Goal: Find specific page/section: Find specific page/section

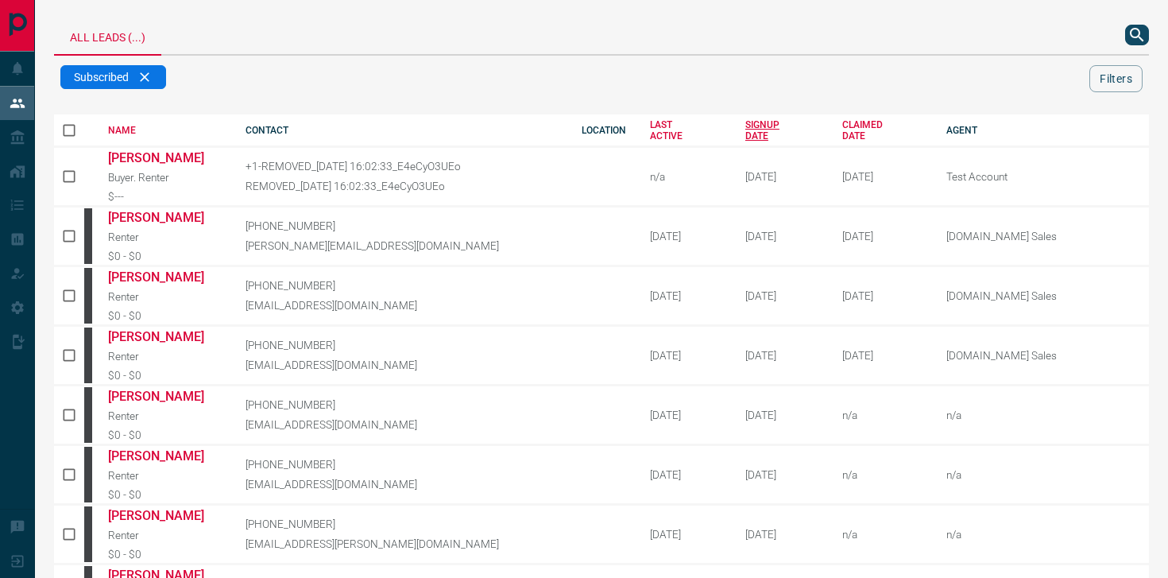
click at [745, 130] on div "SIGNUP DATE" at bounding box center [782, 130] width 74 height 22
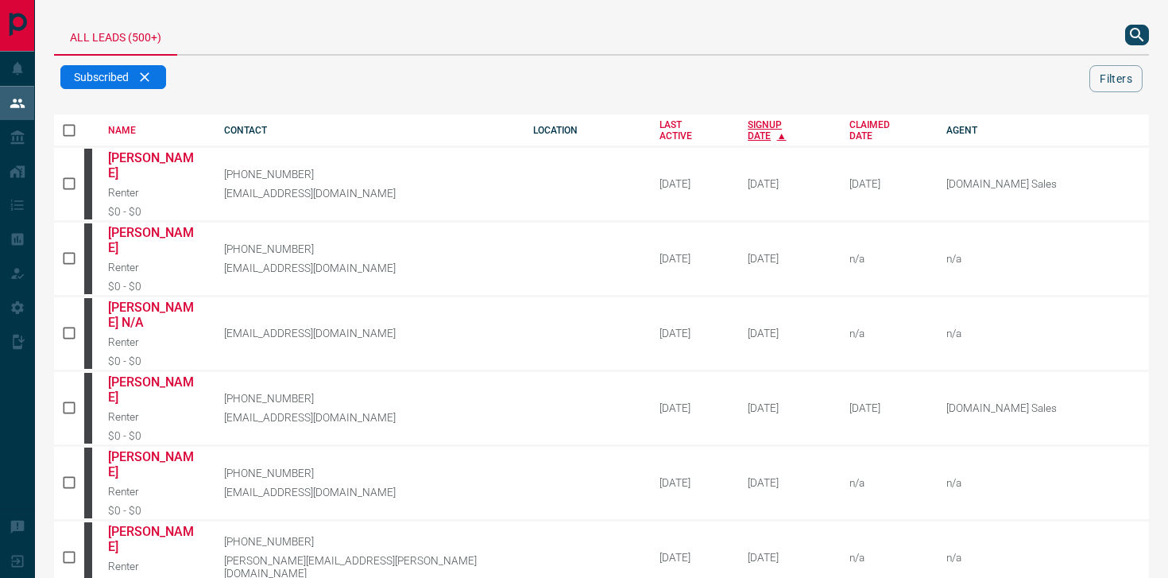
click at [748, 124] on div "SIGNUP DATE" at bounding box center [787, 130] width 78 height 22
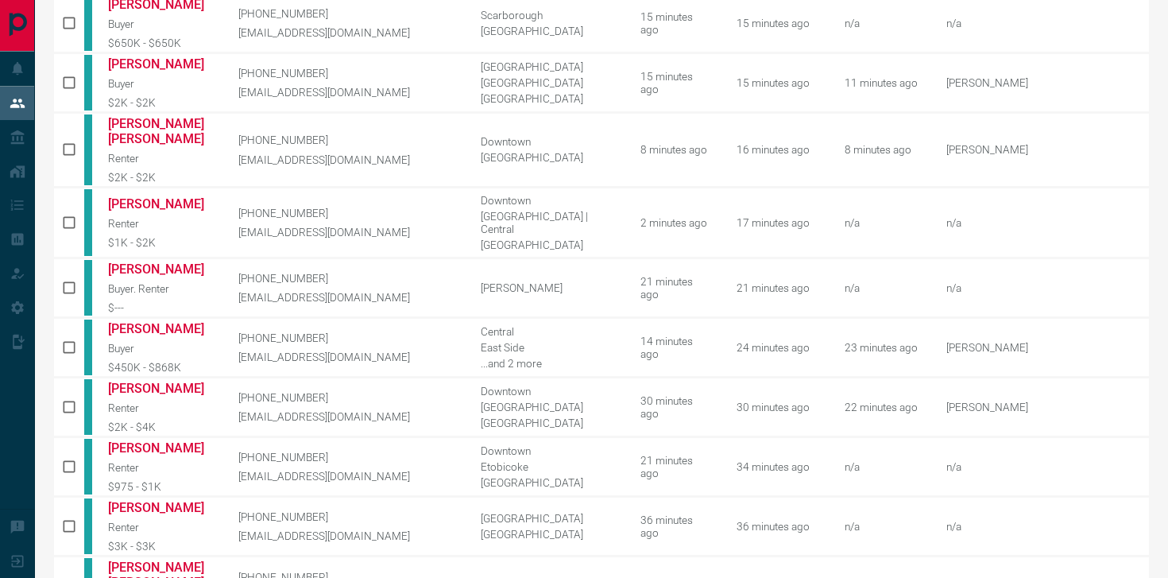
scroll to position [837, 0]
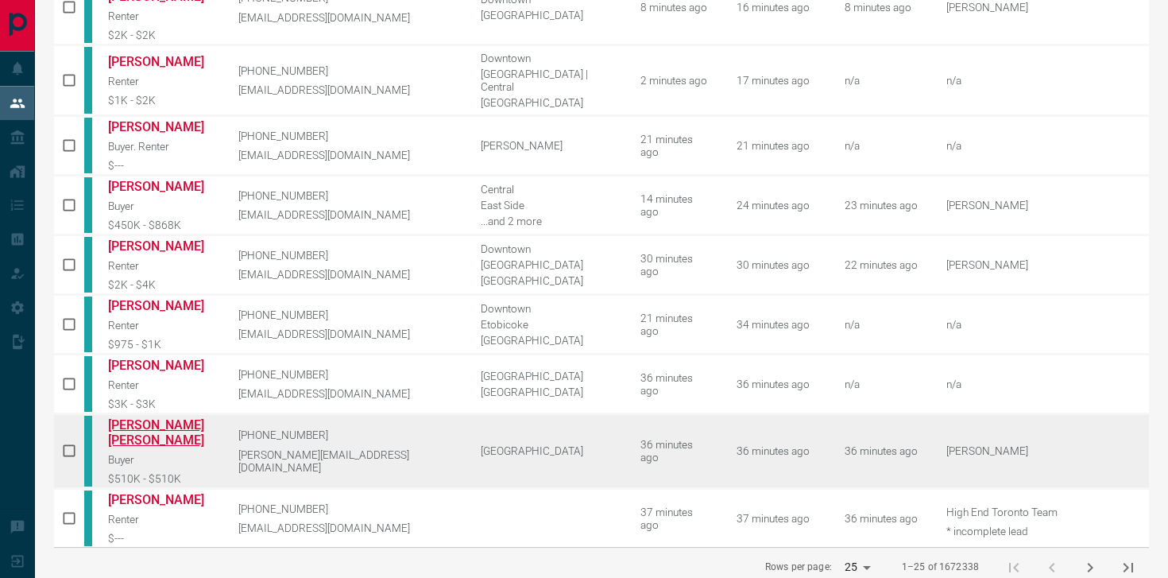
click at [173, 417] on link "[PERSON_NAME] [PERSON_NAME]" at bounding box center [161, 432] width 106 height 30
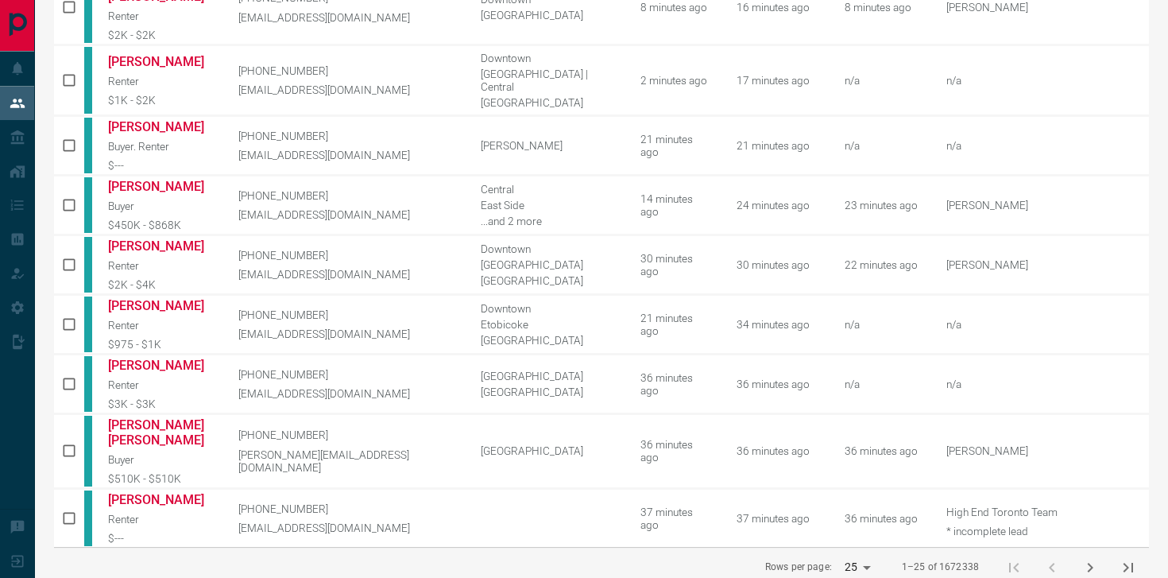
click at [1087, 558] on icon "next page" at bounding box center [1089, 567] width 19 height 19
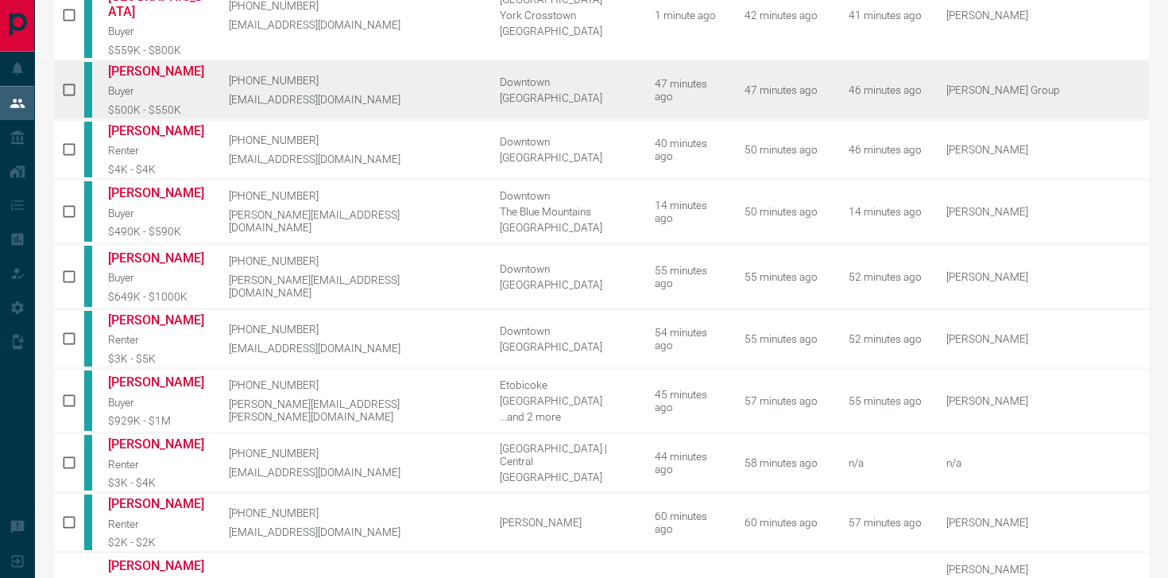
scroll to position [438, 0]
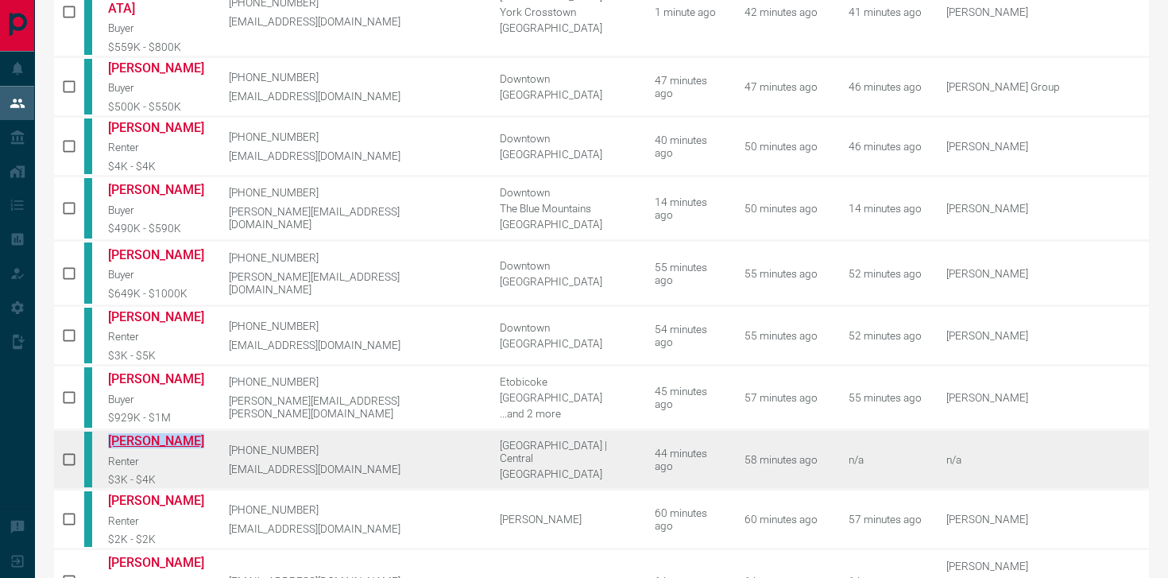
click at [153, 433] on link "[PERSON_NAME]" at bounding box center [156, 440] width 97 height 15
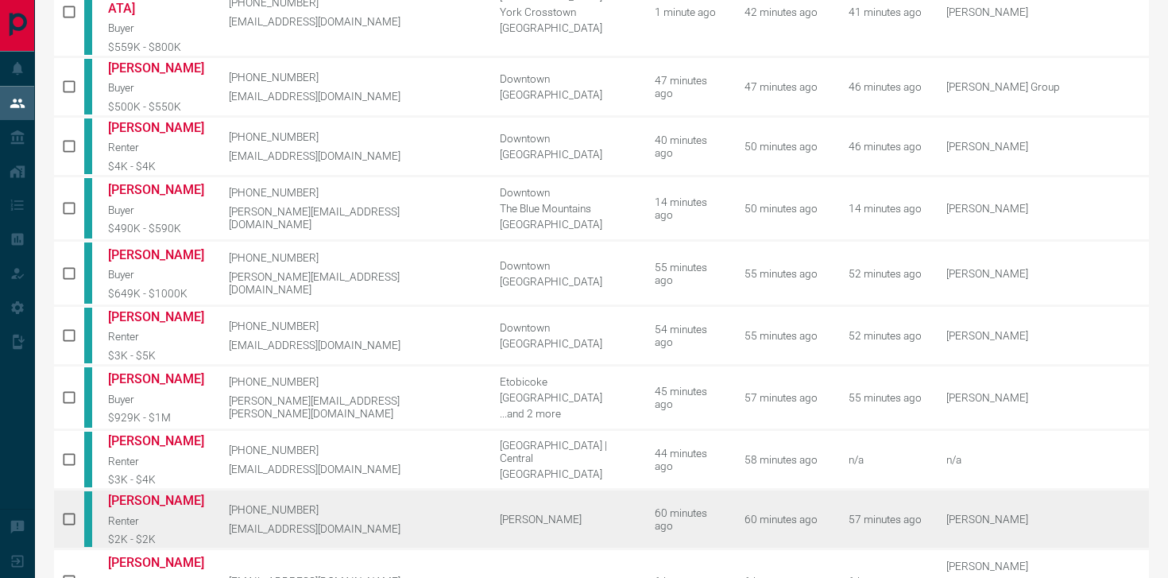
click at [423, 522] on p "[EMAIL_ADDRESS][DOMAIN_NAME]" at bounding box center [353, 528] width 248 height 13
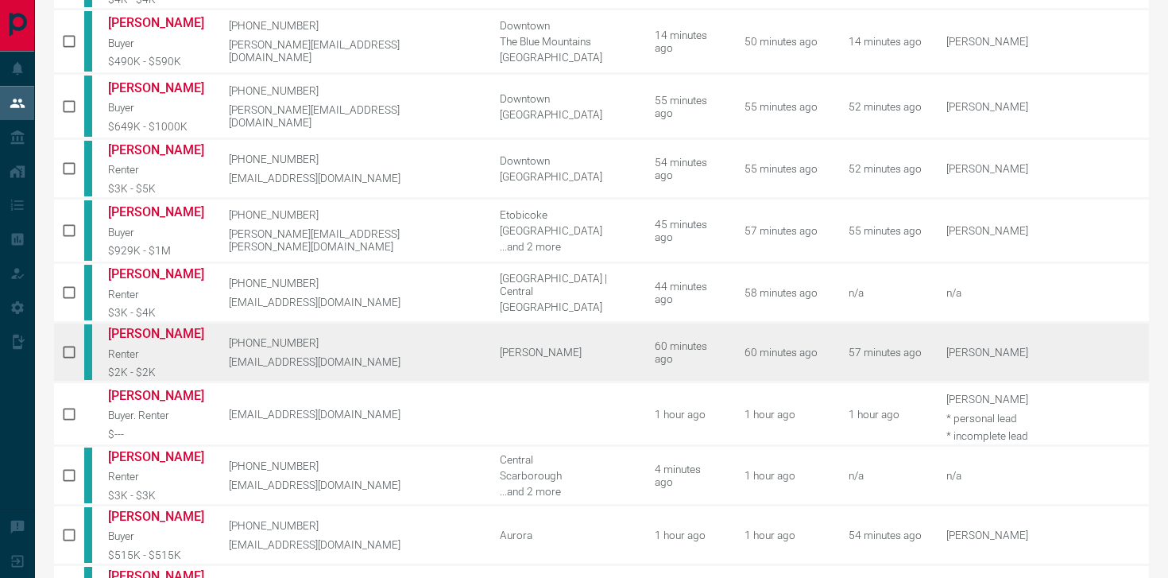
scroll to position [796, 0]
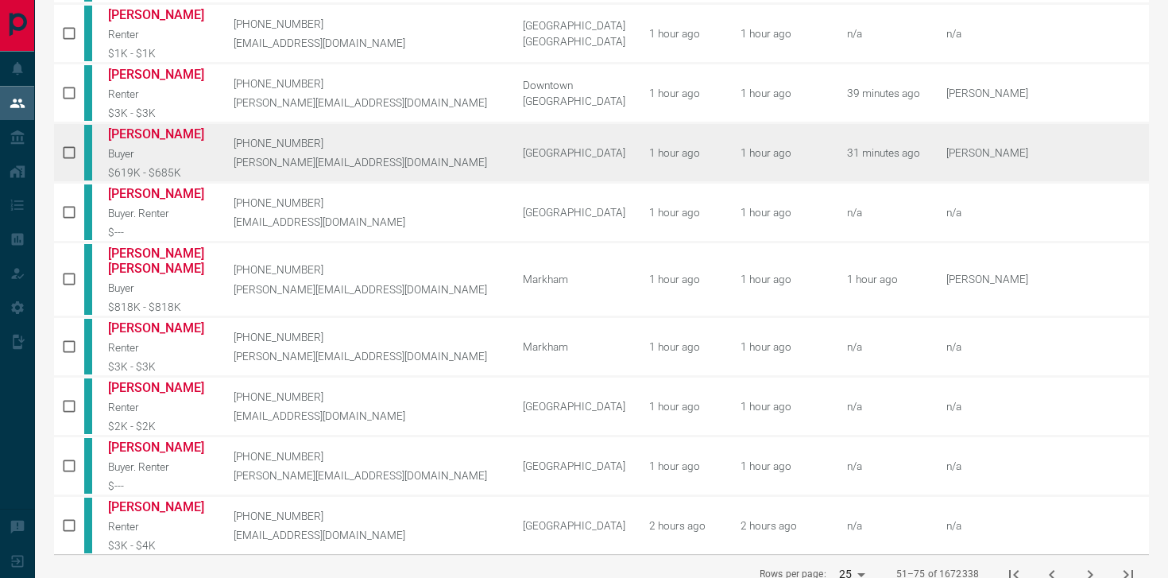
scroll to position [807, 0]
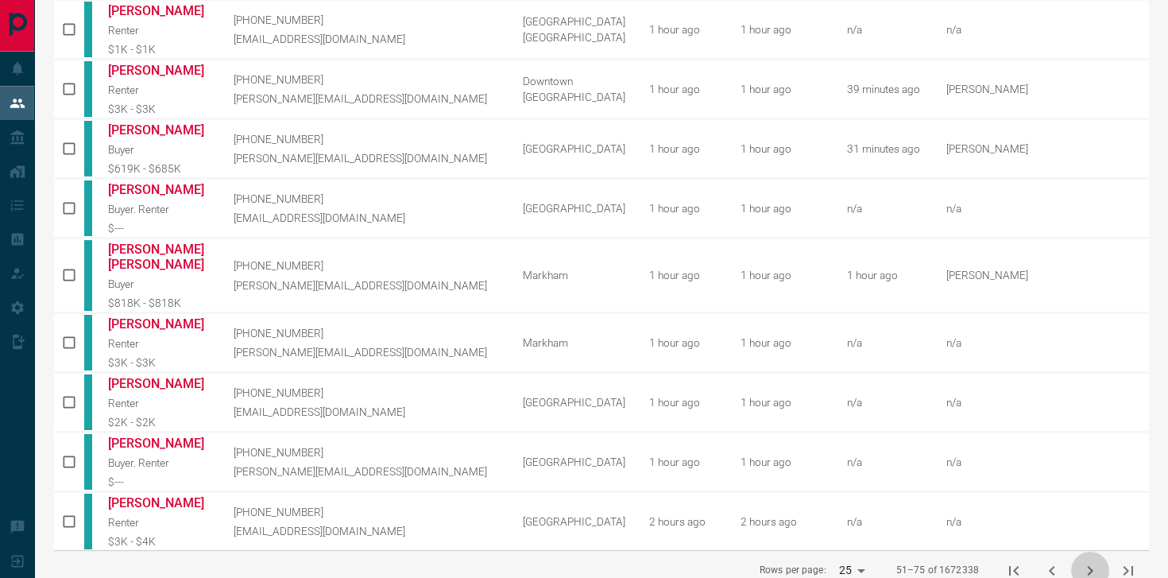
click at [1085, 561] on icon "next page" at bounding box center [1089, 570] width 19 height 19
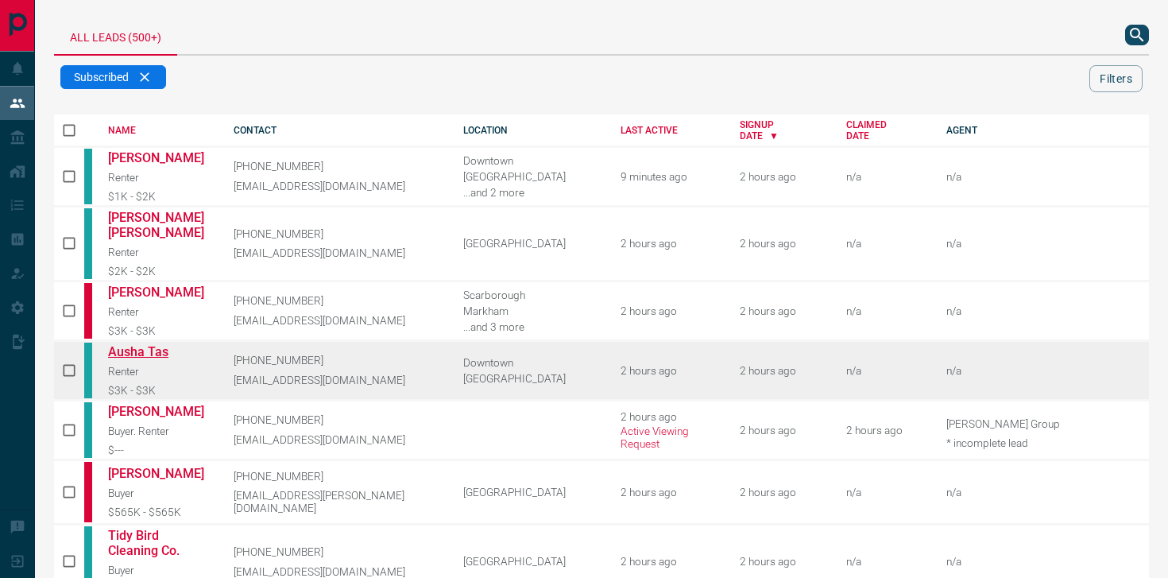
click at [148, 344] on link "Ausha Tas" at bounding box center [159, 351] width 102 height 15
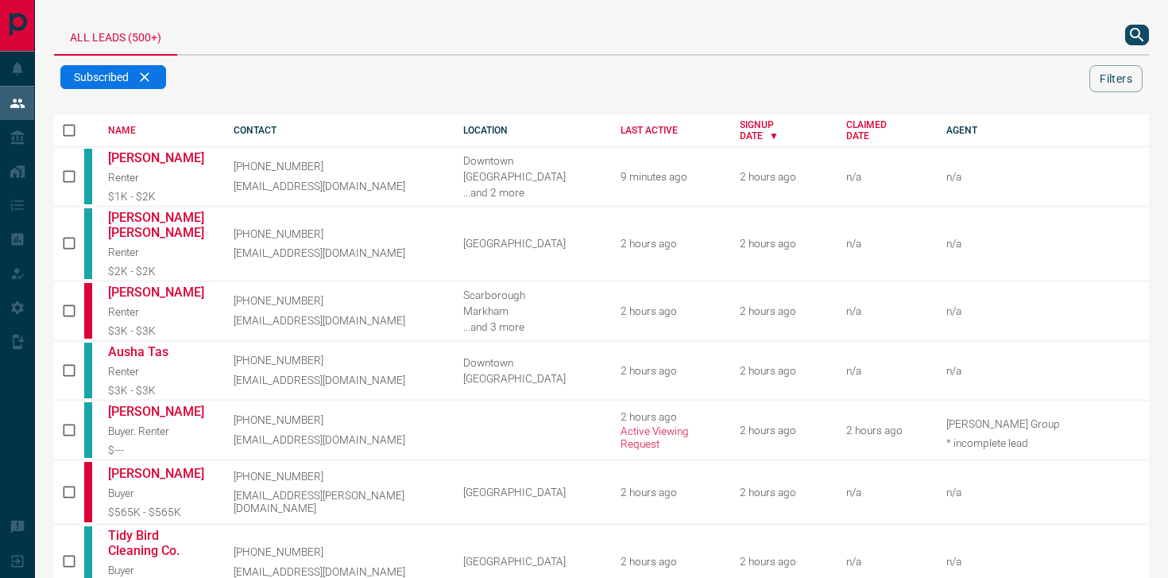
click at [1139, 37] on icon "search button" at bounding box center [1137, 35] width 14 height 14
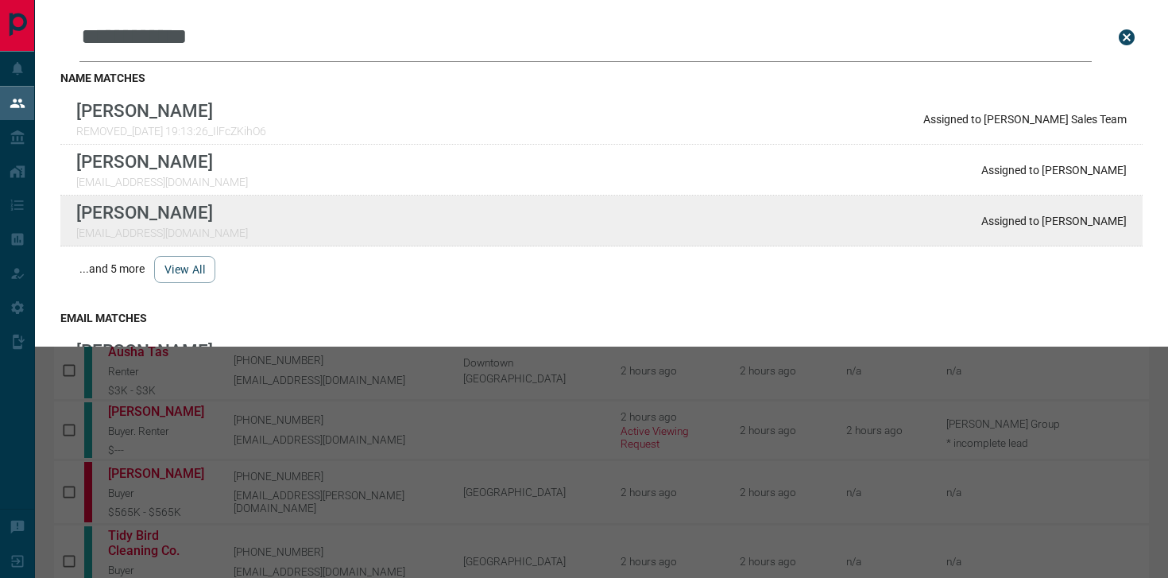
type input "**********"
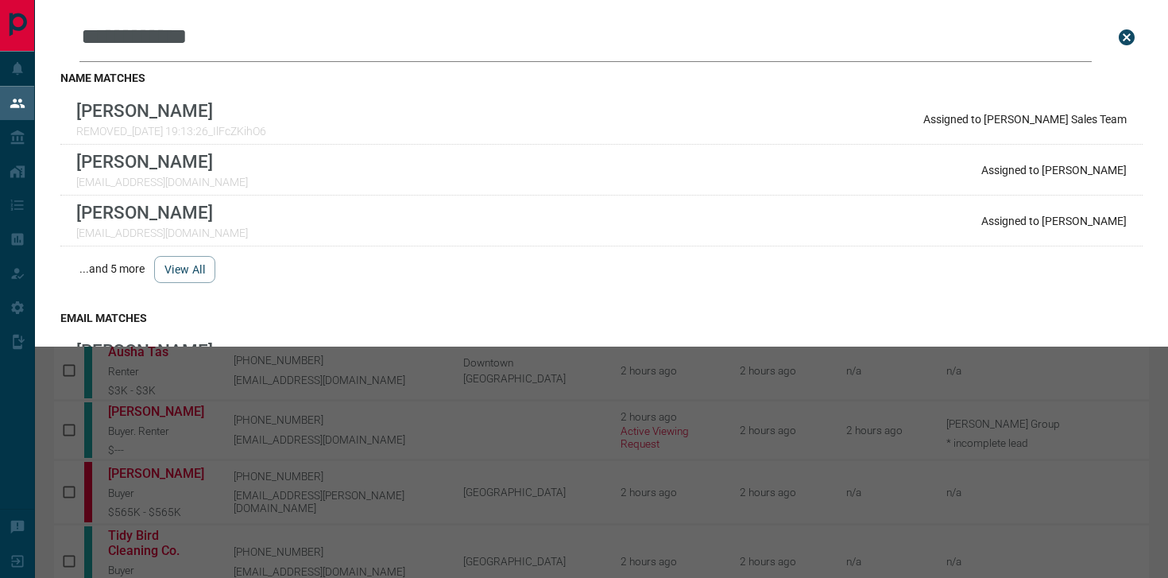
click at [298, 487] on div "**********" at bounding box center [619, 289] width 1168 height 578
